Goal: Communication & Community: Share content

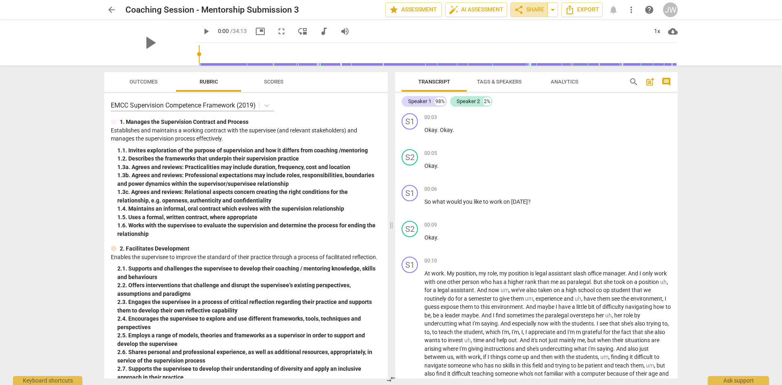
click at [533, 10] on span "share Share" at bounding box center [529, 10] width 30 height 10
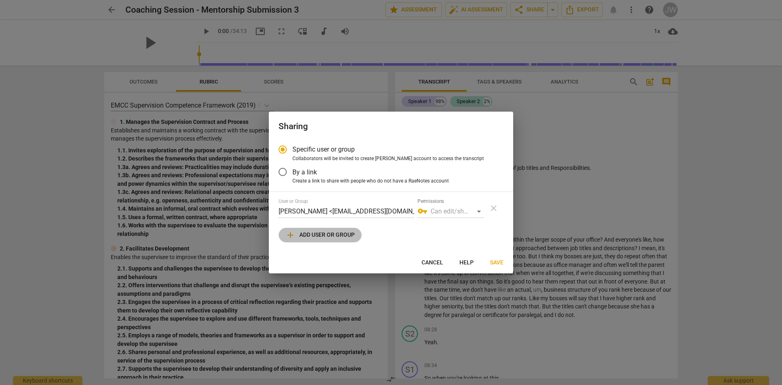
click at [320, 236] on span "add Add user or group" at bounding box center [320, 235] width 69 height 10
radio input "false"
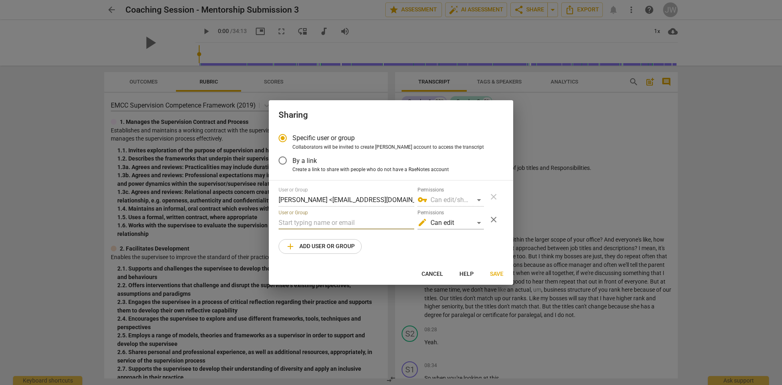
click at [313, 223] on input "text" at bounding box center [347, 222] width 136 height 13
drag, startPoint x: 309, startPoint y: 225, endPoint x: 274, endPoint y: 226, distance: 34.3
click at [274, 226] on div "Specific user or group Collaborators will be invited to create RaeNotes account…" at bounding box center [391, 195] width 245 height 135
paste input "@[DOMAIN_NAME]"
type input "[PERSON_NAME][EMAIL_ADDRESS][DOMAIN_NAME]"
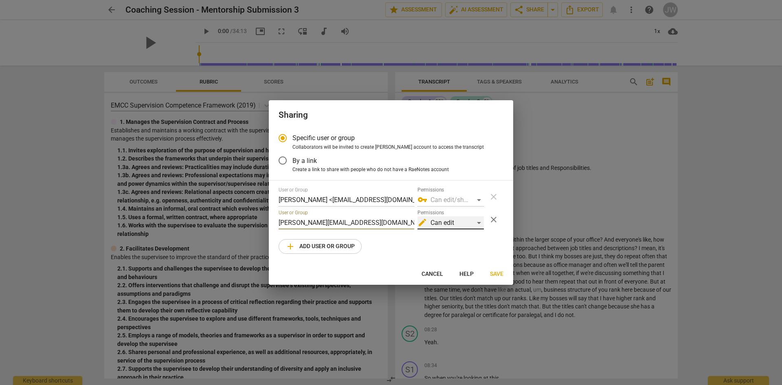
click at [439, 221] on div "edit Can edit" at bounding box center [451, 222] width 66 height 13
click at [455, 224] on li "edit Can edit" at bounding box center [451, 223] width 68 height 20
click at [497, 272] on span "Save" at bounding box center [496, 274] width 13 height 8
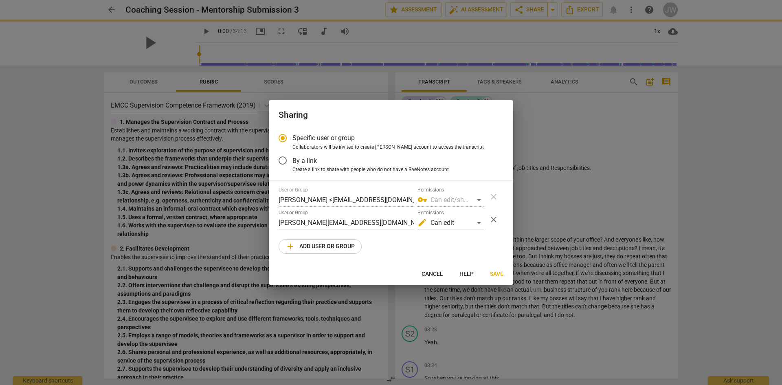
radio input "false"
type input "[PERSON_NAME] <[PERSON_NAME][EMAIL_ADDRESS][DOMAIN_NAME]>"
